Goal: Information Seeking & Learning: Check status

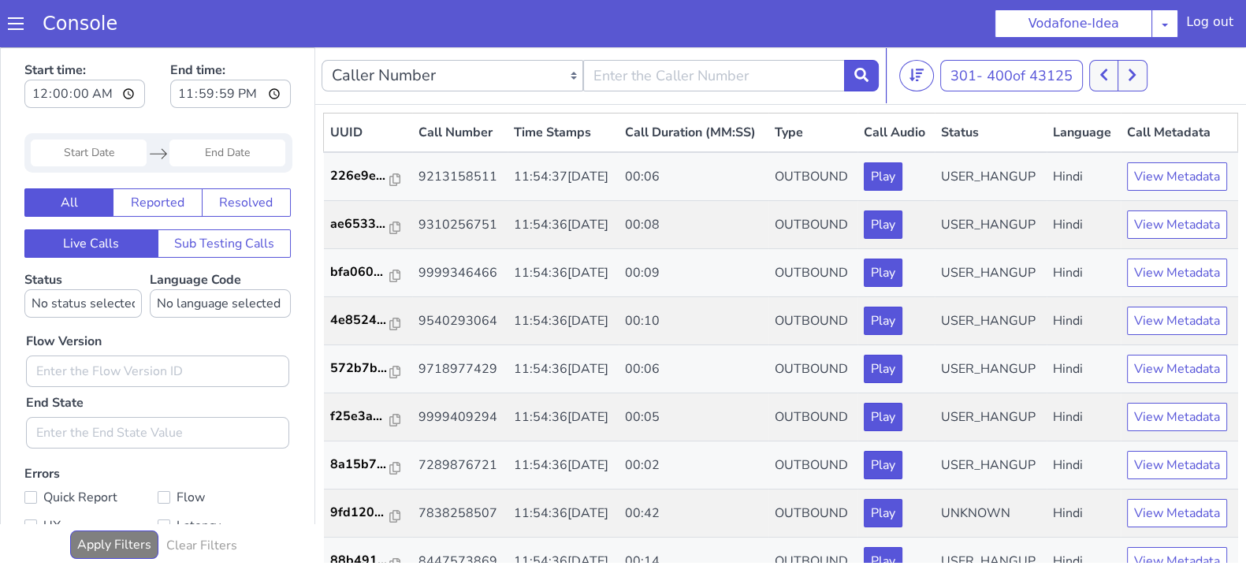
click at [1145, 73] on button at bounding box center [1131, 76] width 29 height 32
click at [1134, 68] on button at bounding box center [1131, 76] width 29 height 32
click at [1106, 69] on button at bounding box center [1103, 76] width 29 height 32
click at [1132, 70] on icon at bounding box center [1132, 75] width 9 height 14
click at [1124, 72] on button at bounding box center [1131, 76] width 29 height 32
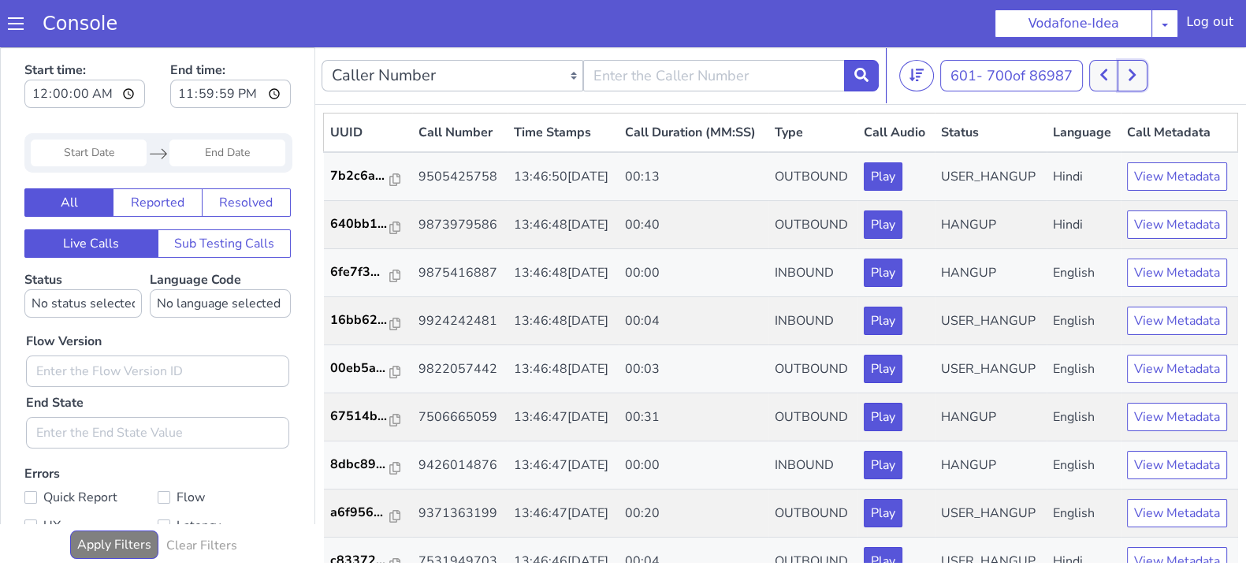
click at [1131, 78] on icon at bounding box center [1132, 75] width 9 height 14
click at [1108, 80] on icon at bounding box center [1103, 75] width 9 height 14
